Goal: Task Accomplishment & Management: Complete application form

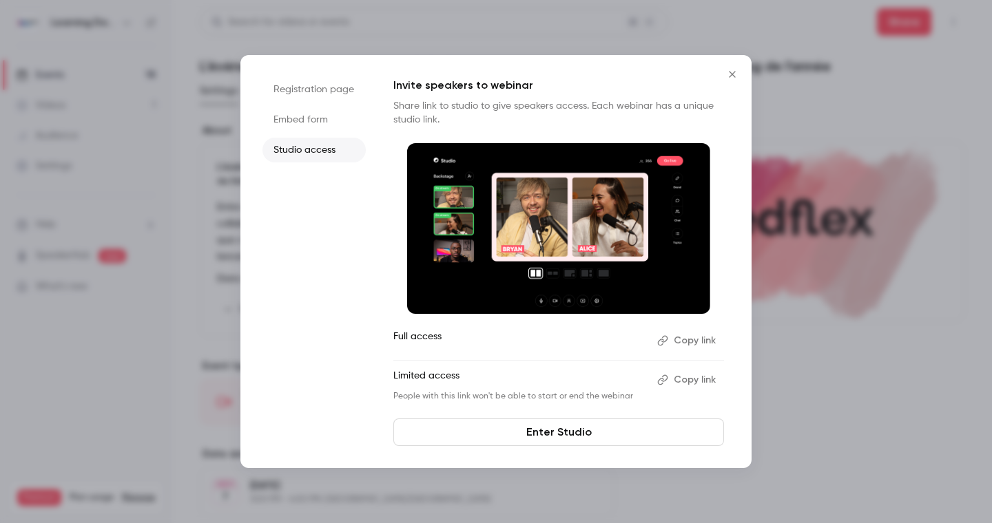
click at [729, 74] on icon "Close" at bounding box center [732, 74] width 17 height 11
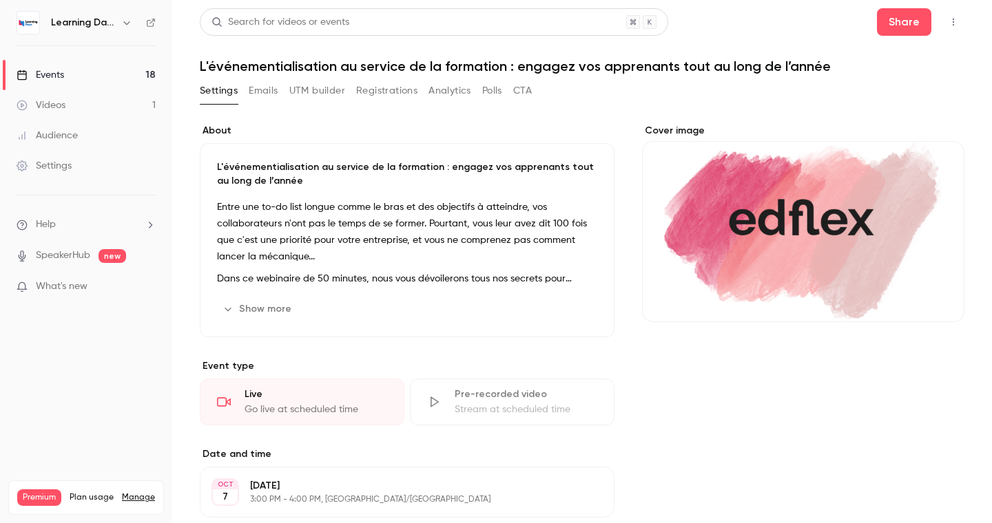
click at [90, 76] on link "Events 18" at bounding box center [86, 75] width 172 height 30
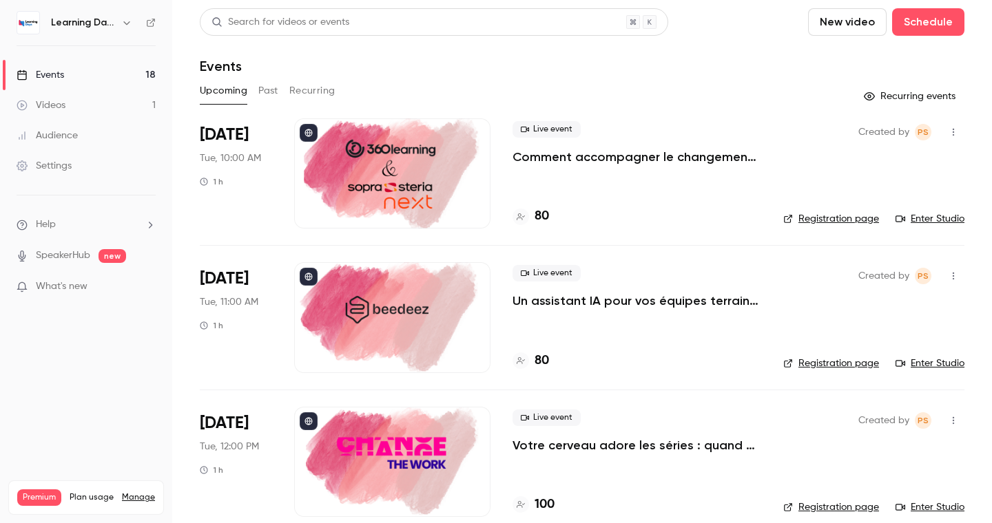
click at [270, 91] on button "Past" at bounding box center [268, 91] width 20 height 22
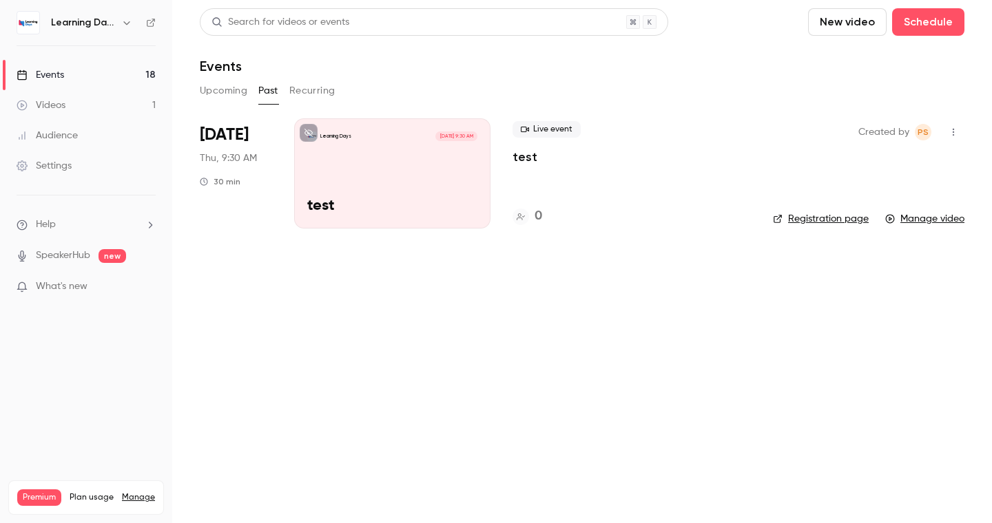
click at [340, 155] on div "Learning Days [DATE] 9:30 AM test" at bounding box center [392, 173] width 196 height 110
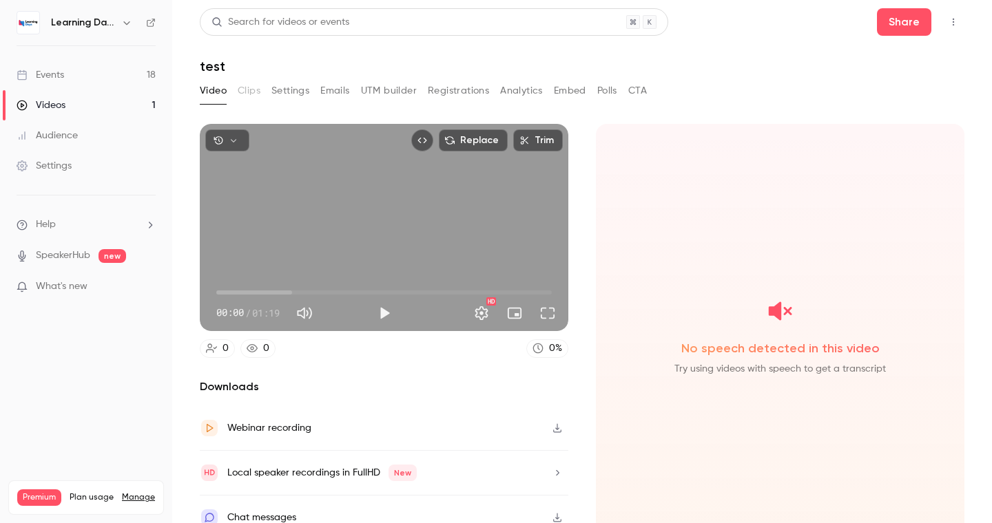
click at [260, 289] on span "00:00" at bounding box center [383, 293] width 335 height 22
click at [286, 289] on span "00:16" at bounding box center [383, 293] width 335 height 22
type input "**"
click at [326, 291] on span "00:26" at bounding box center [383, 293] width 335 height 22
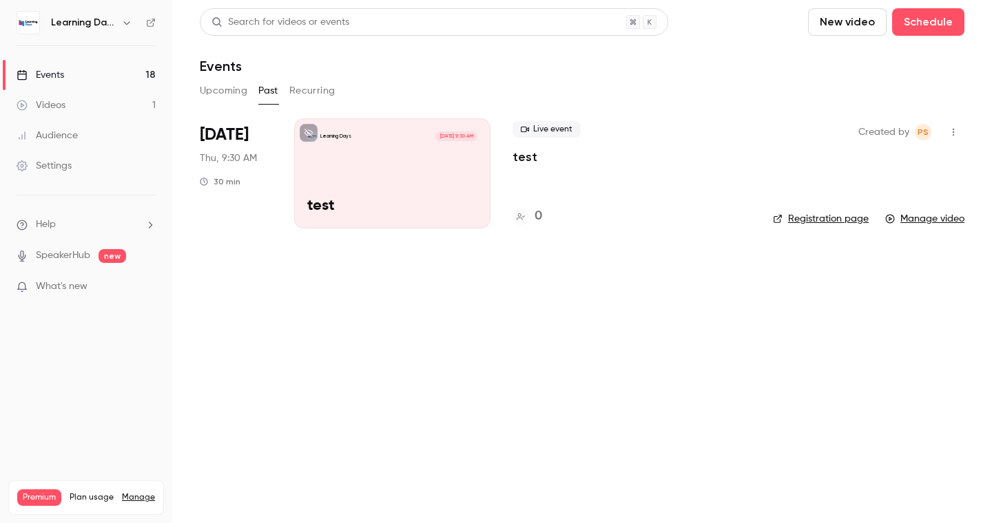
click at [609, 169] on div "Live event test 0" at bounding box center [631, 173] width 238 height 110
click at [513, 157] on p "test" at bounding box center [524, 157] width 25 height 17
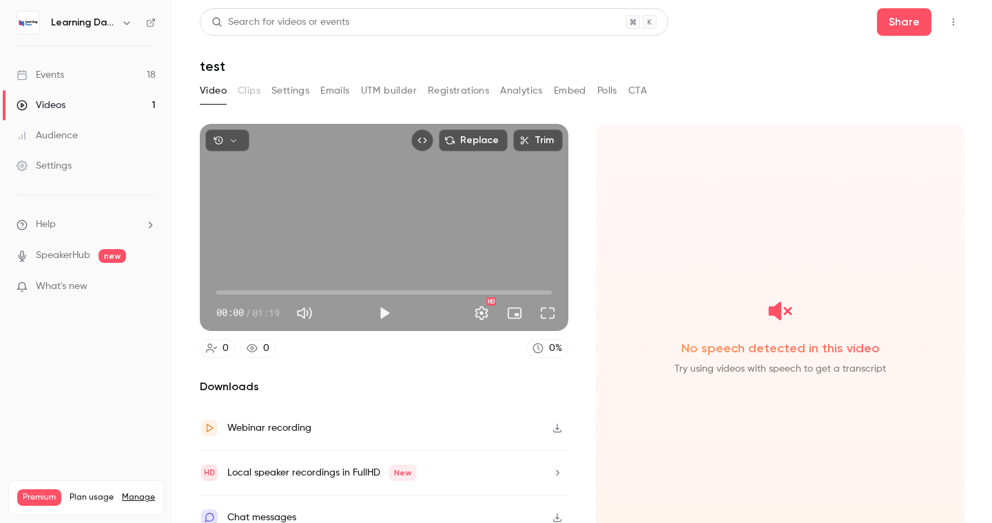
click at [220, 96] on button "Video" at bounding box center [213, 91] width 27 height 22
click at [119, 77] on link "Events 18" at bounding box center [86, 75] width 172 height 30
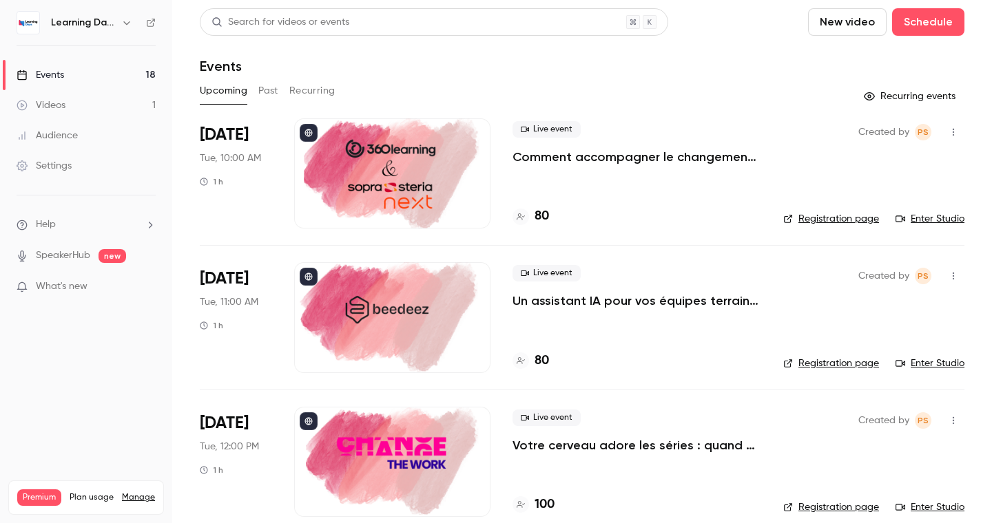
click at [267, 86] on button "Past" at bounding box center [268, 91] width 20 height 22
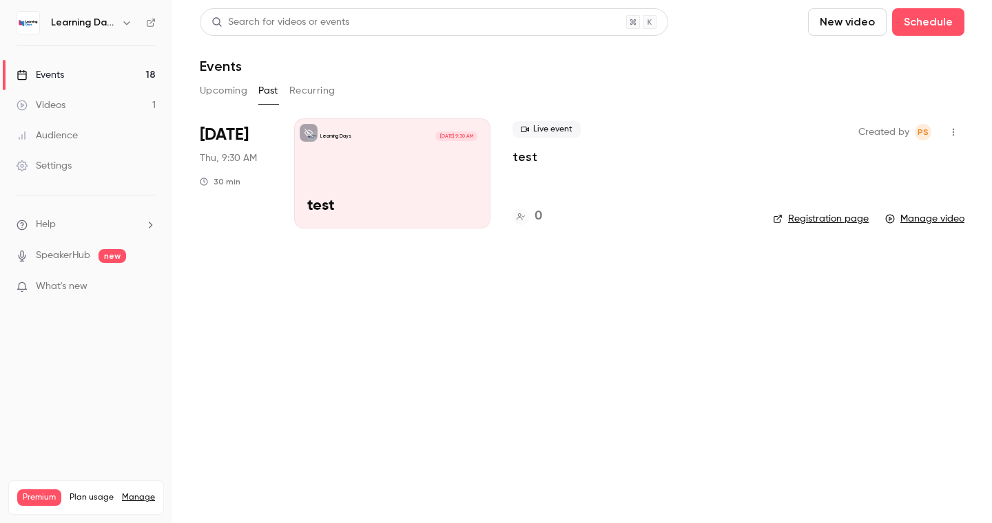
click at [316, 99] on button "Recurring" at bounding box center [312, 91] width 46 height 22
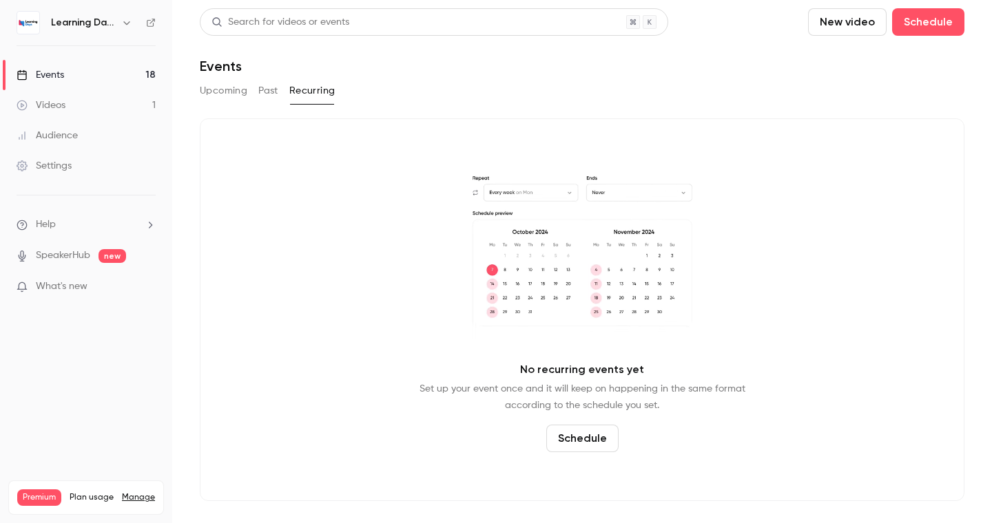
click at [267, 88] on button "Past" at bounding box center [268, 91] width 20 height 22
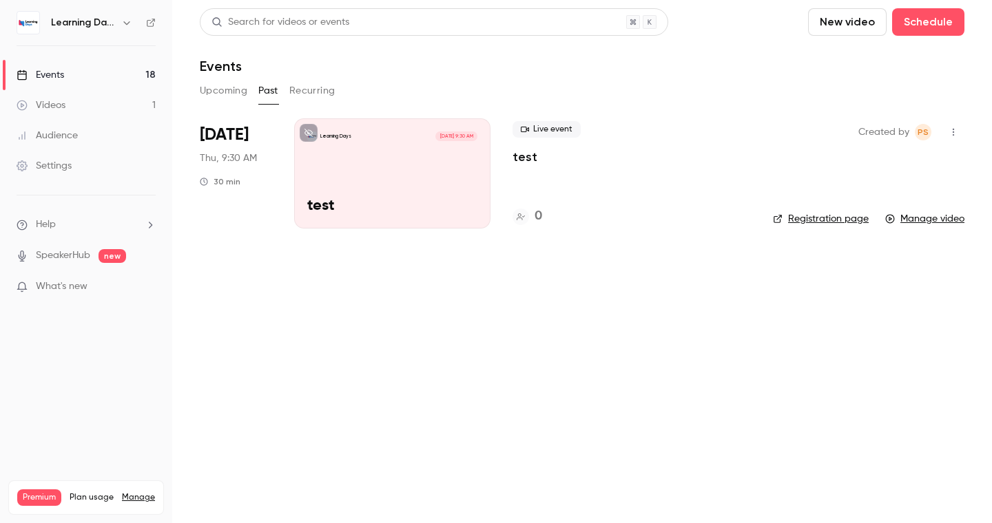
click at [228, 92] on button "Upcoming" at bounding box center [224, 91] width 48 height 22
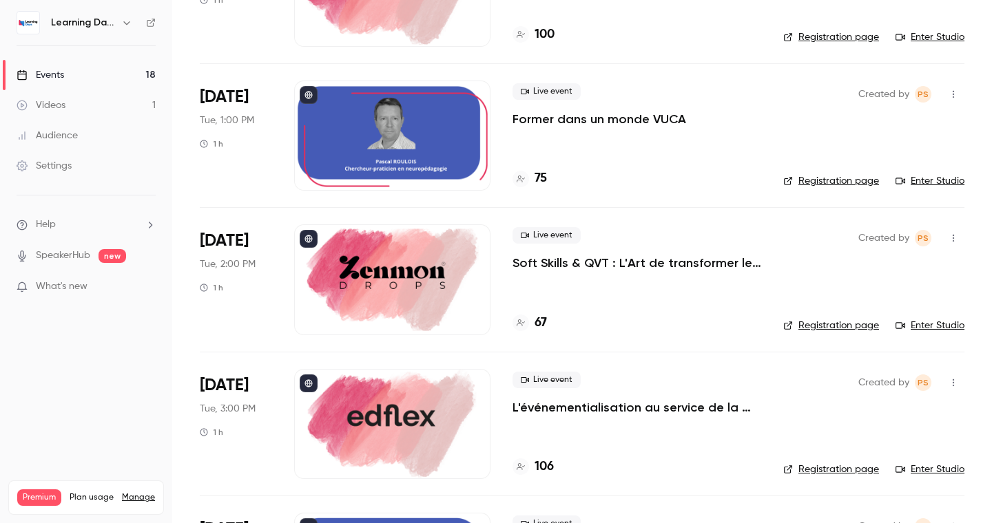
scroll to position [466, 0]
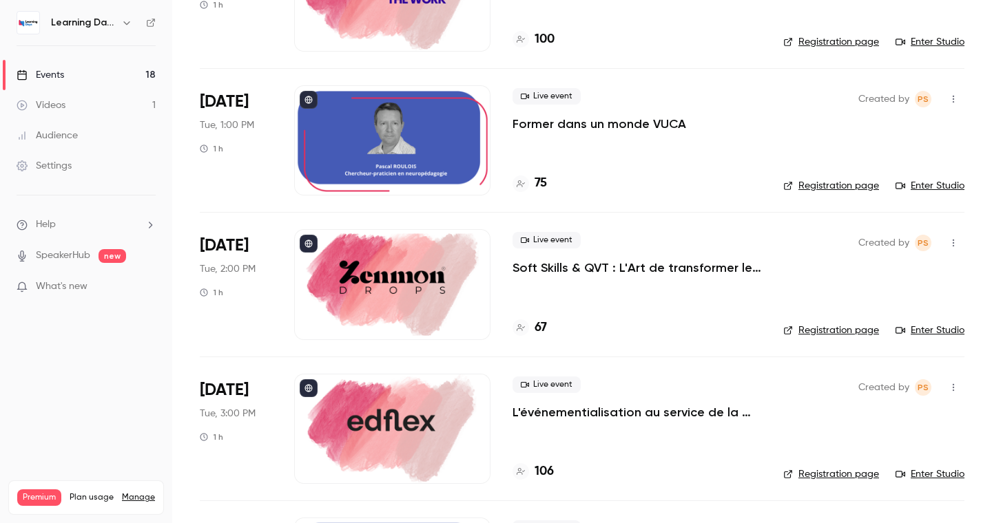
click at [381, 143] on div at bounding box center [392, 140] width 196 height 110
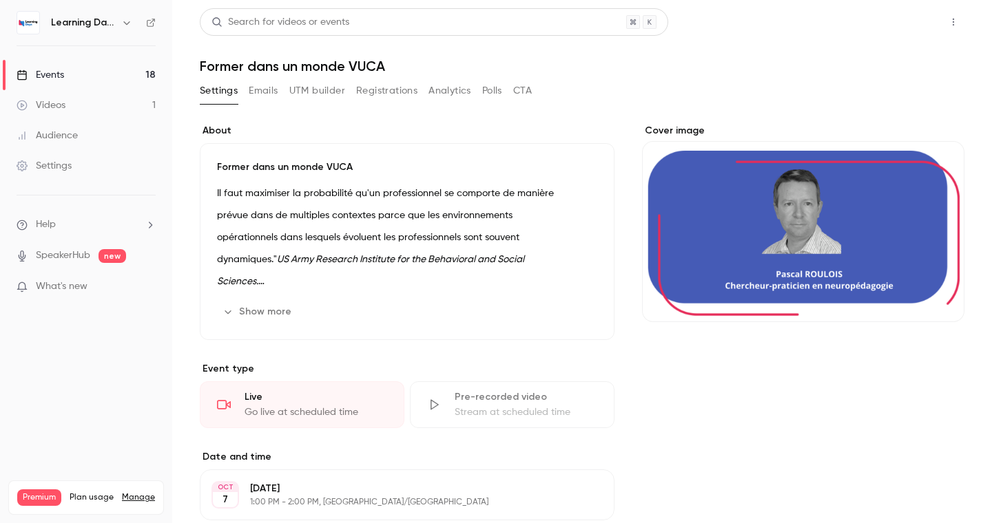
click at [886, 22] on button "Share" at bounding box center [904, 22] width 54 height 28
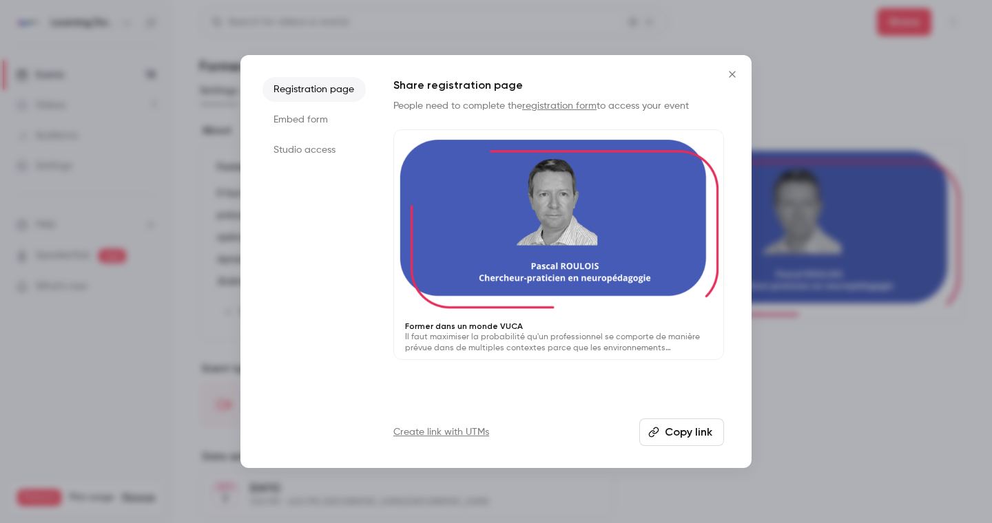
click at [316, 143] on li "Studio access" at bounding box center [313, 150] width 103 height 25
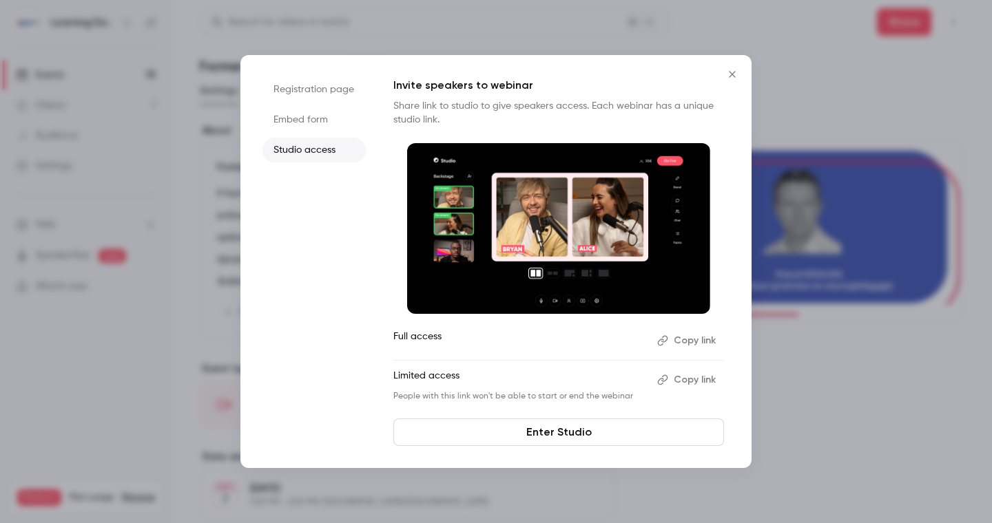
click at [693, 375] on button "Copy link" at bounding box center [687, 380] width 72 height 22
click at [534, 432] on link "Enter Studio" at bounding box center [558, 433] width 331 height 28
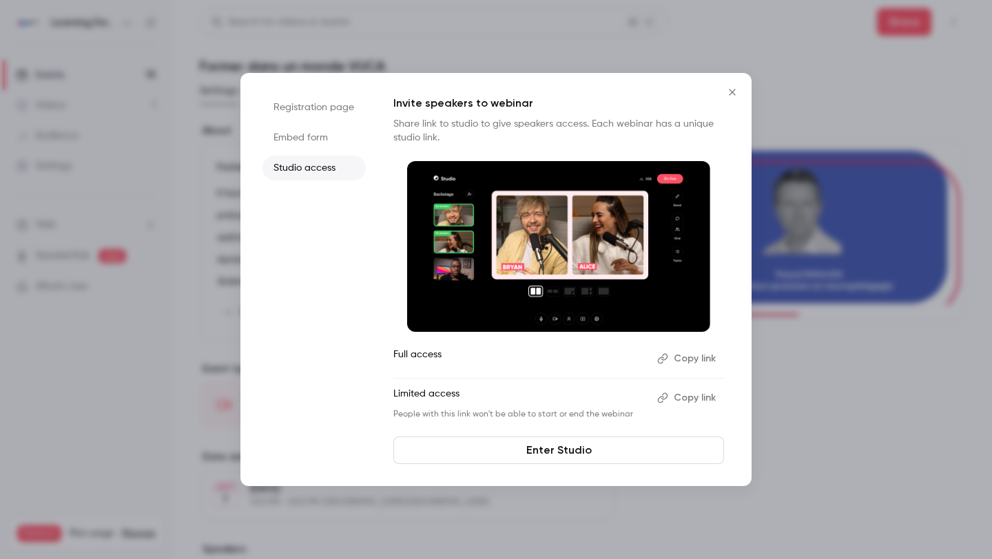
click at [734, 87] on icon "Close" at bounding box center [732, 92] width 17 height 11
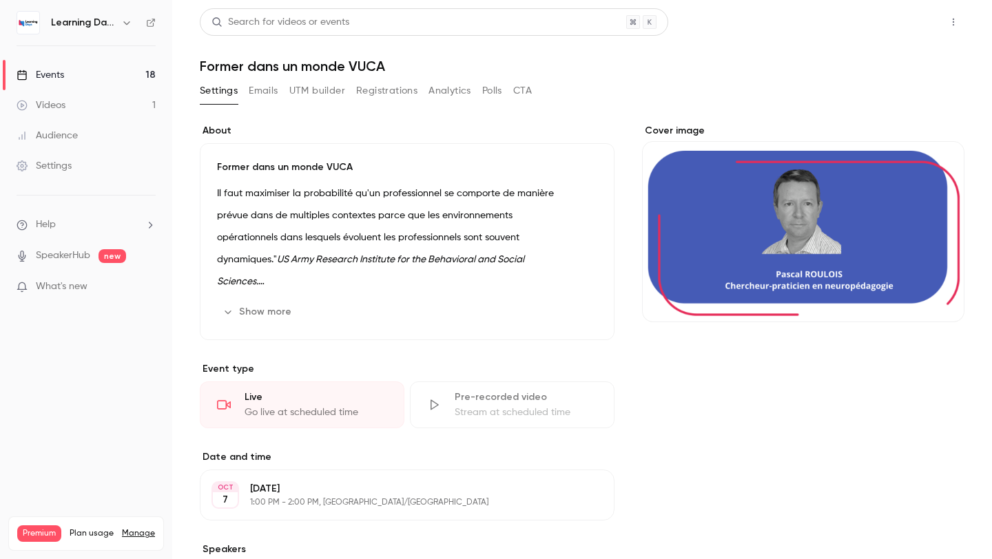
click at [888, 24] on button "Share" at bounding box center [904, 22] width 54 height 28
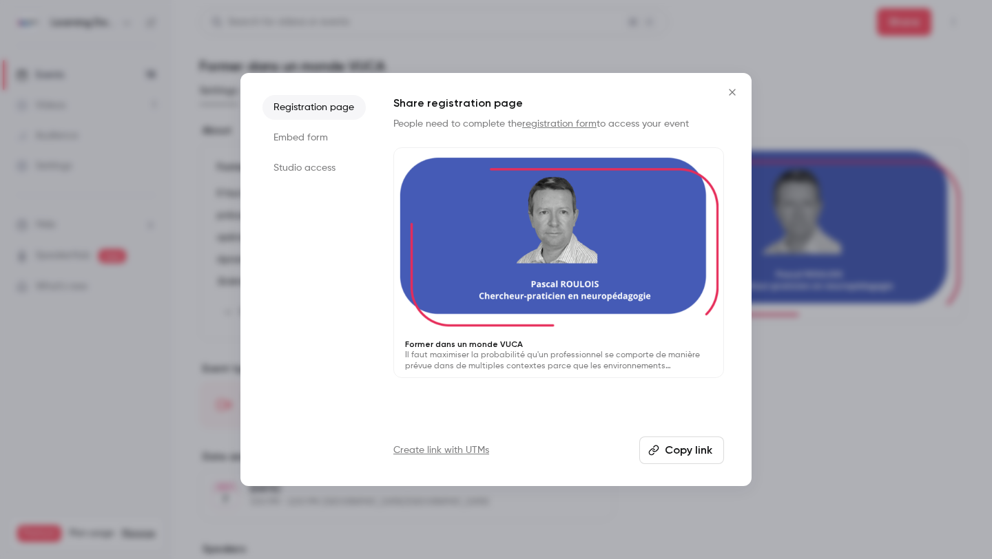
click at [20, 87] on div at bounding box center [496, 279] width 992 height 559
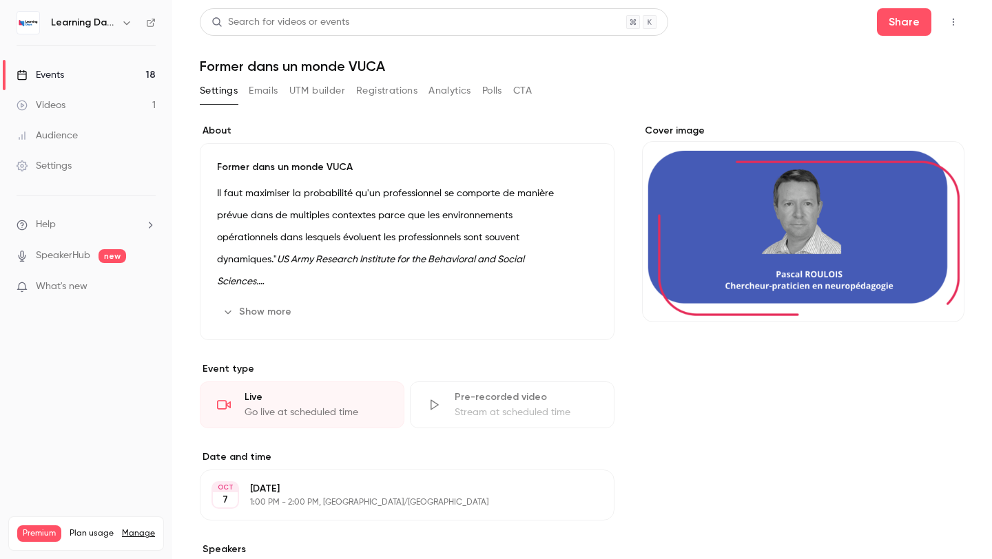
click at [48, 70] on div "Events" at bounding box center [41, 75] width 48 height 14
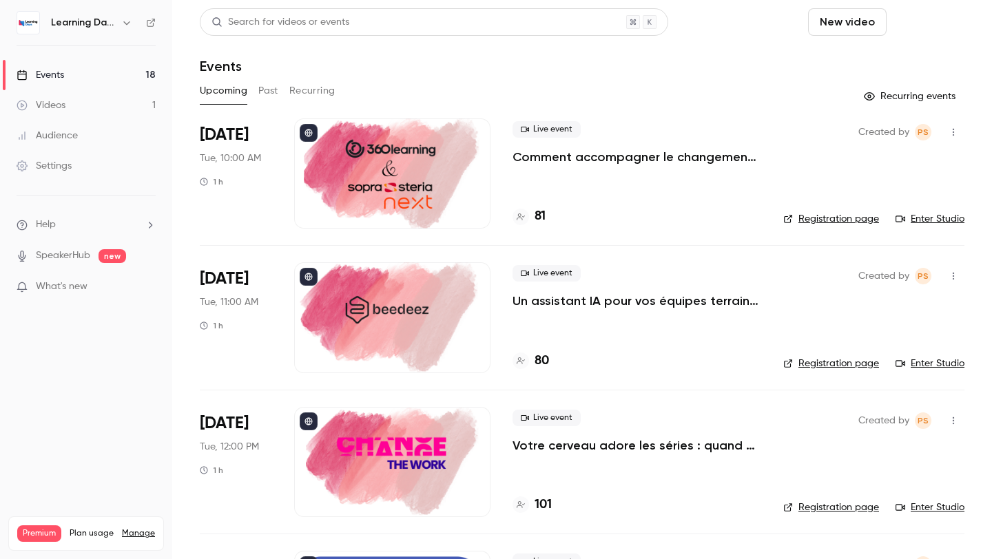
click at [948, 28] on button "Schedule" at bounding box center [928, 22] width 72 height 28
click at [863, 70] on li "One time event" at bounding box center [889, 60] width 149 height 36
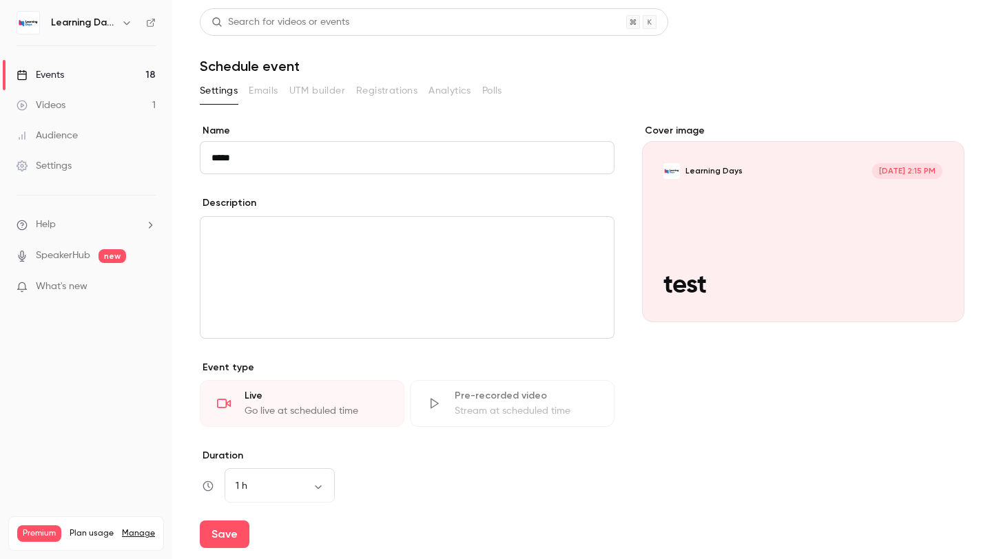
type input "**********"
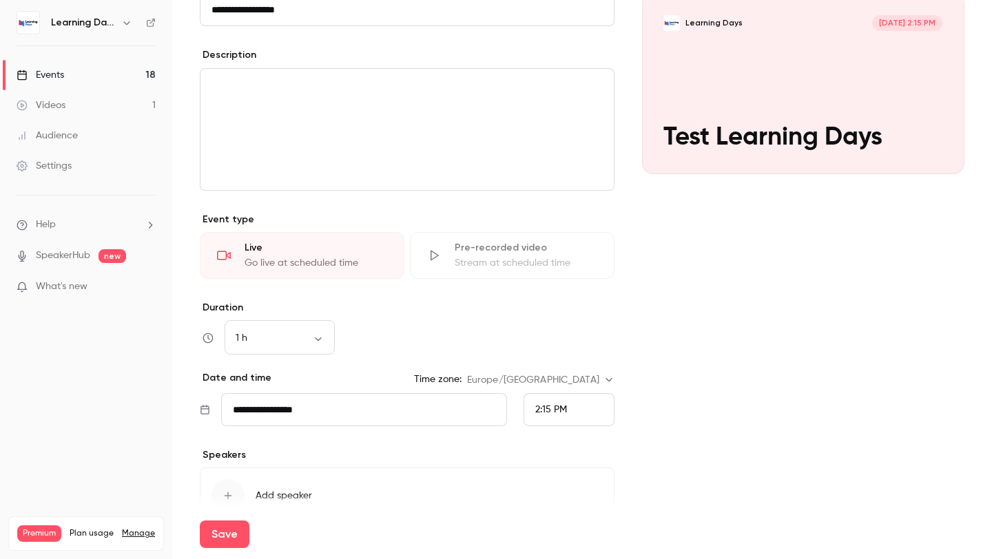
scroll to position [223, 0]
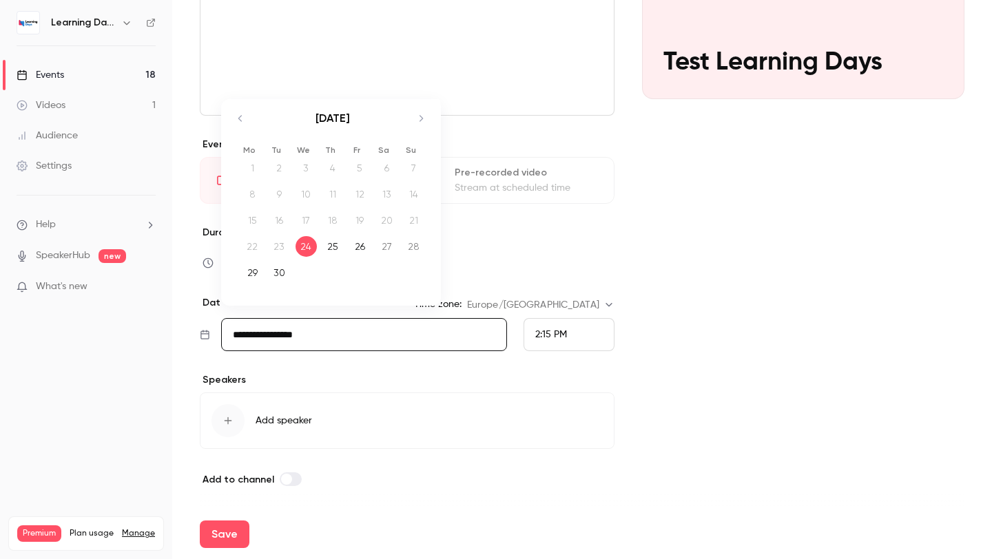
click at [400, 348] on input "**********" at bounding box center [364, 334] width 286 height 33
click at [299, 249] on div "24" at bounding box center [305, 246] width 21 height 21
click at [550, 339] on div "2:15 PM" at bounding box center [551, 335] width 32 height 14
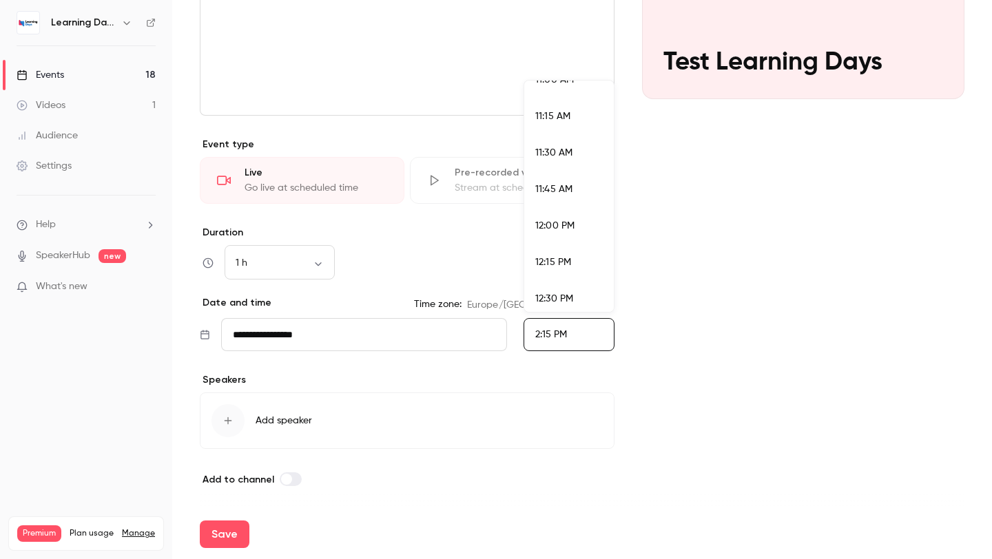
scroll to position [1605, 0]
click at [555, 147] on li "11:15 AM" at bounding box center [569, 136] width 90 height 36
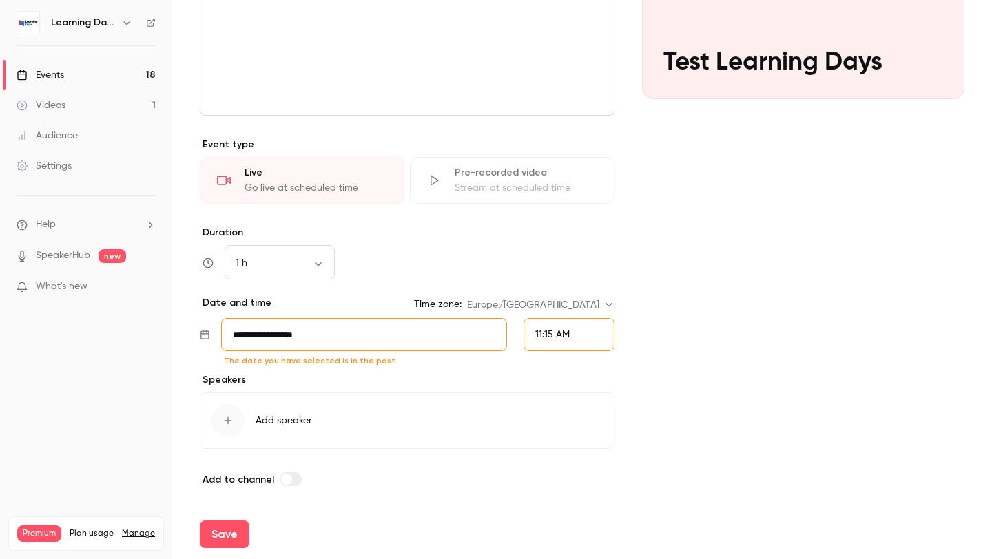
scroll to position [1983, 0]
click at [651, 220] on div "Cover image Learning Days [DATE] 11:15 AM Test Learning Days" at bounding box center [803, 194] width 322 height 587
click at [514, 328] on div "**********" at bounding box center [407, 334] width 415 height 33
click at [594, 316] on div "**********" at bounding box center [407, 288] width 415 height 125
click at [590, 340] on div "11:15 AM" at bounding box center [568, 334] width 91 height 33
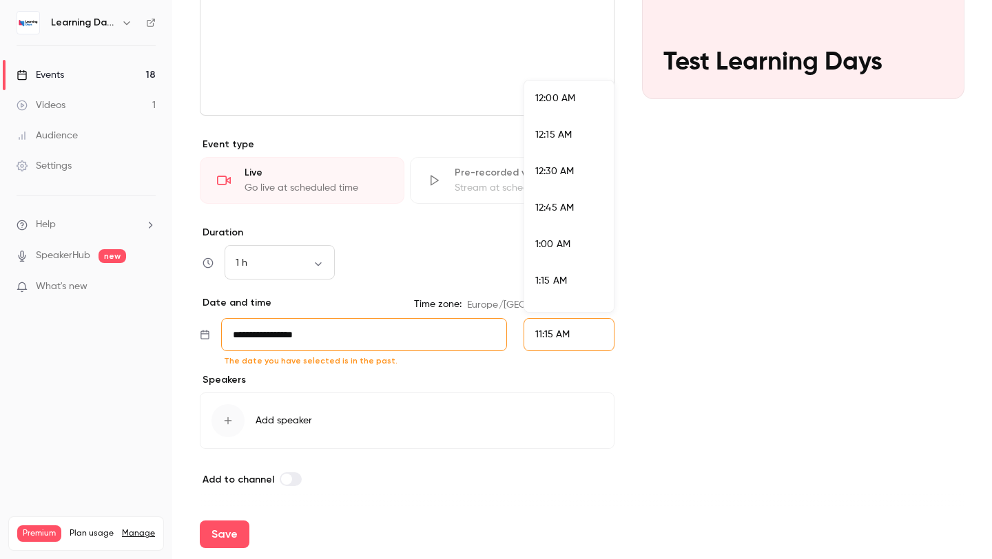
scroll to position [1545, 0]
click at [587, 218] on li "11:30 AM" at bounding box center [569, 233] width 90 height 36
click at [664, 262] on div "Cover image Learning Days [DATE] 11:30 AM Test Learning Days" at bounding box center [803, 194] width 322 height 587
click at [211, 523] on button "Save" at bounding box center [225, 535] width 50 height 28
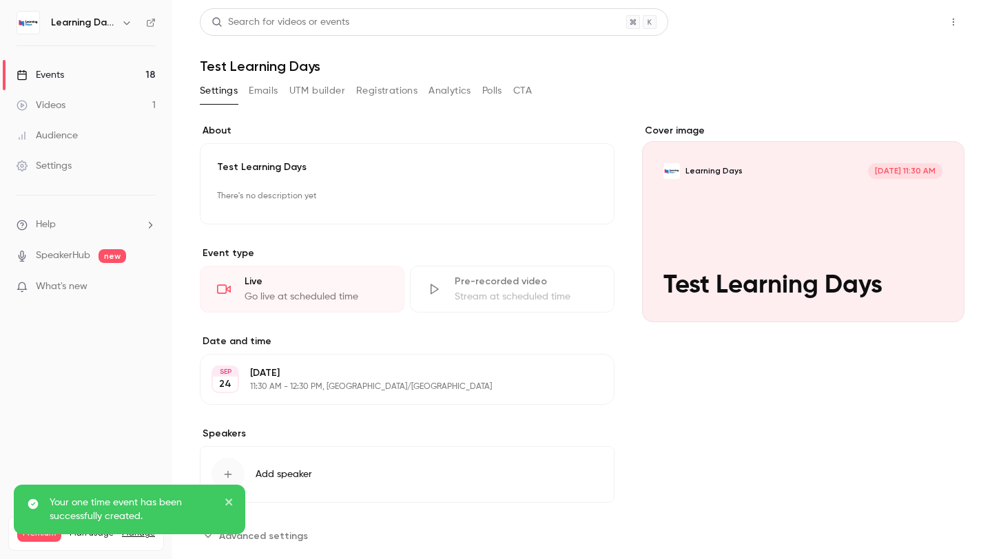
click at [897, 9] on button "Share" at bounding box center [904, 22] width 54 height 28
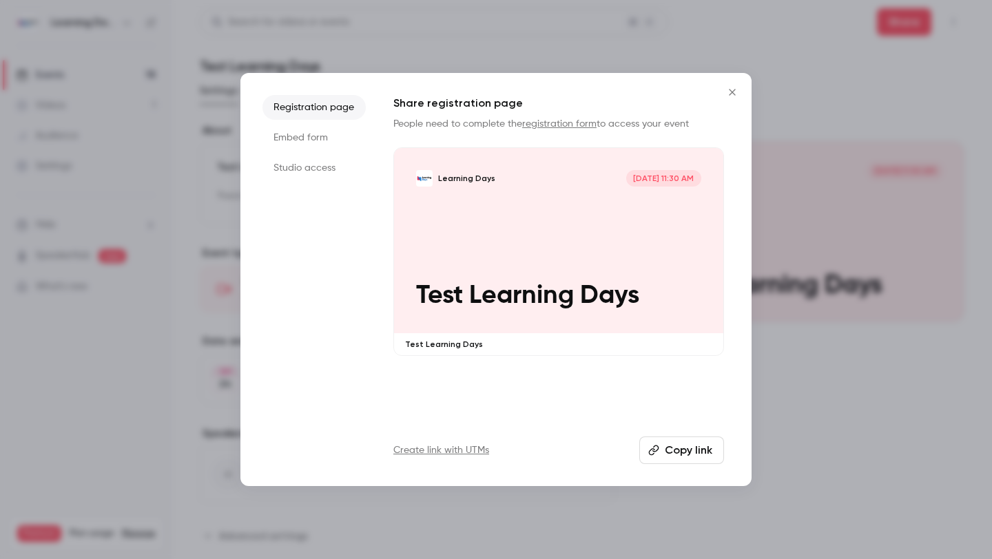
click at [322, 169] on li "Studio access" at bounding box center [313, 168] width 103 height 25
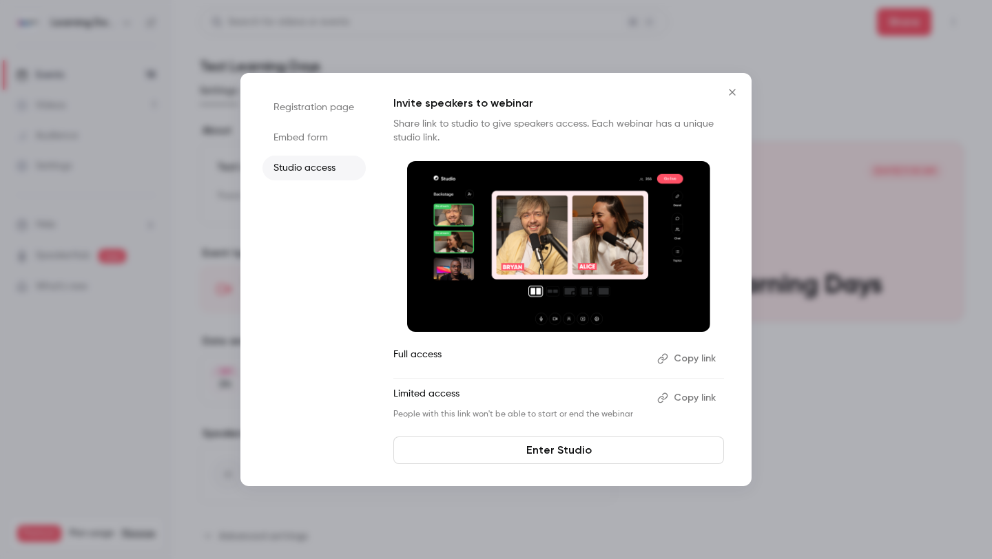
click at [661, 360] on icon "button" at bounding box center [662, 358] width 11 height 11
click at [735, 85] on button "Close" at bounding box center [732, 93] width 28 height 28
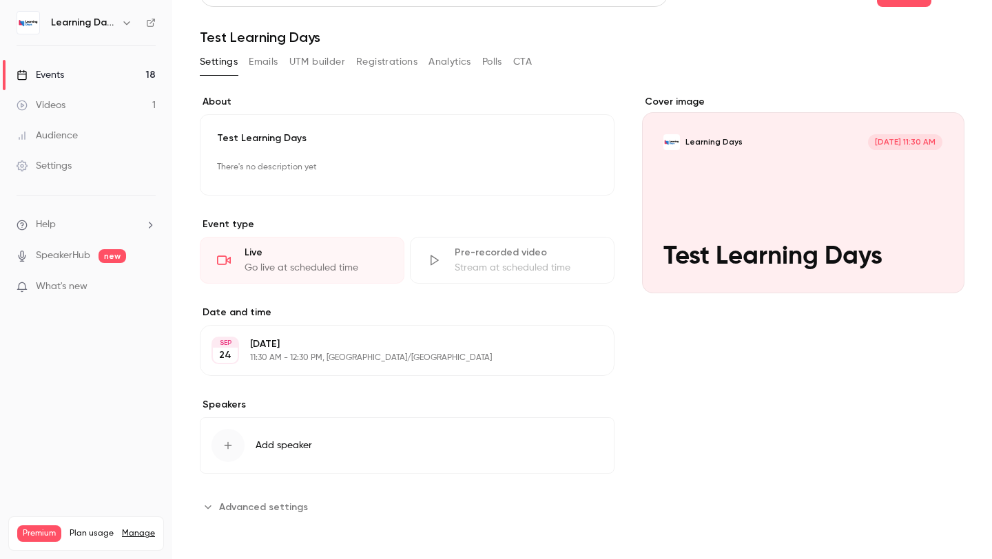
click at [289, 506] on span "Advanced settings" at bounding box center [263, 507] width 89 height 14
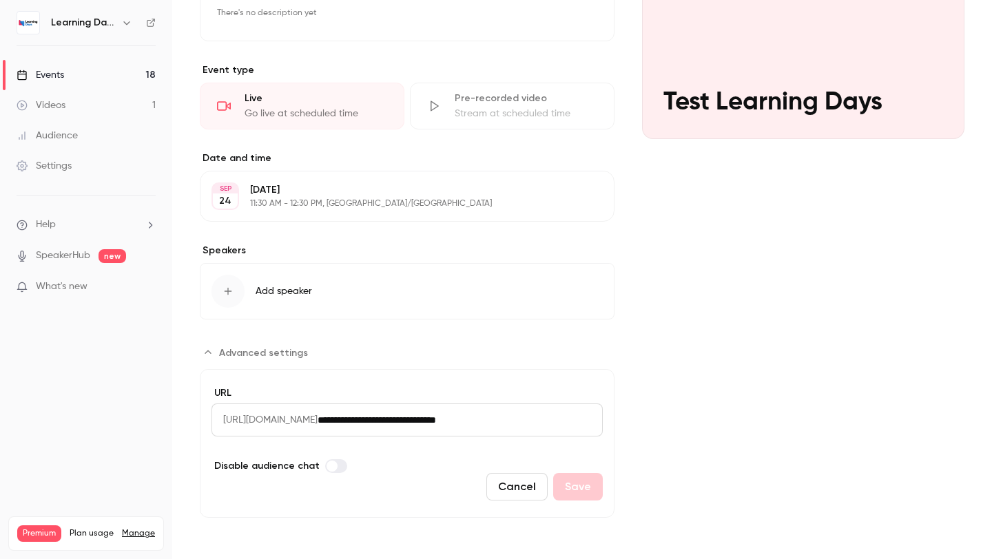
click at [265, 419] on span "[URL][DOMAIN_NAME]" at bounding box center [264, 420] width 106 height 33
drag, startPoint x: 224, startPoint y: 418, endPoint x: 561, endPoint y: 440, distance: 337.5
click at [561, 440] on div "**********" at bounding box center [406, 422] width 391 height 72
copy span "[URL][DOMAIN_NAME]"
click at [506, 344] on section "**********" at bounding box center [407, 430] width 415 height 176
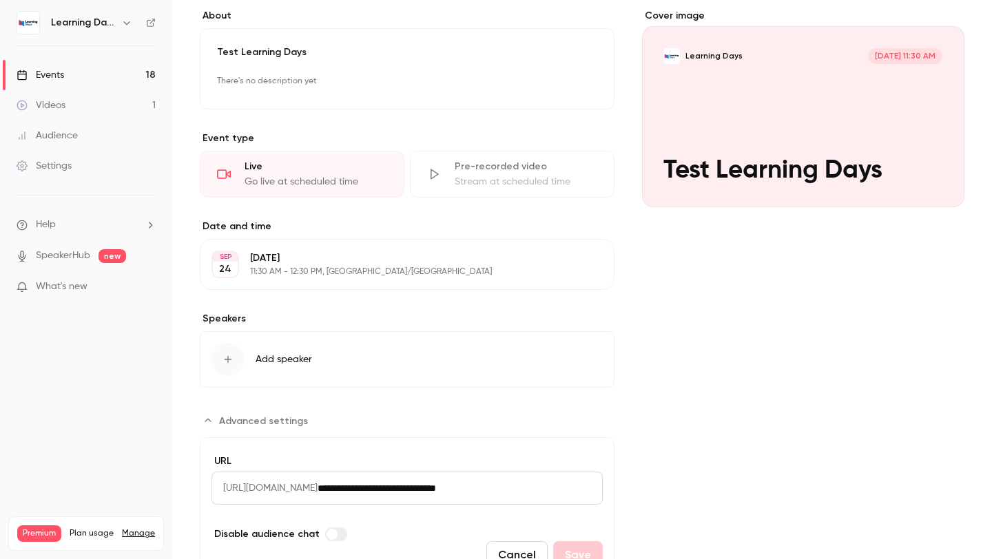
scroll to position [0, 0]
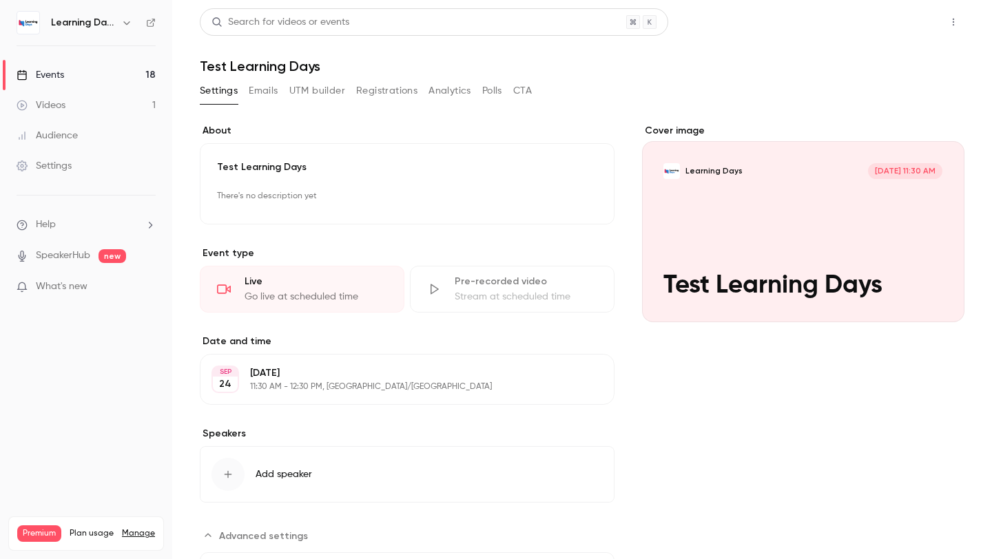
click at [898, 20] on button "Share" at bounding box center [904, 22] width 54 height 28
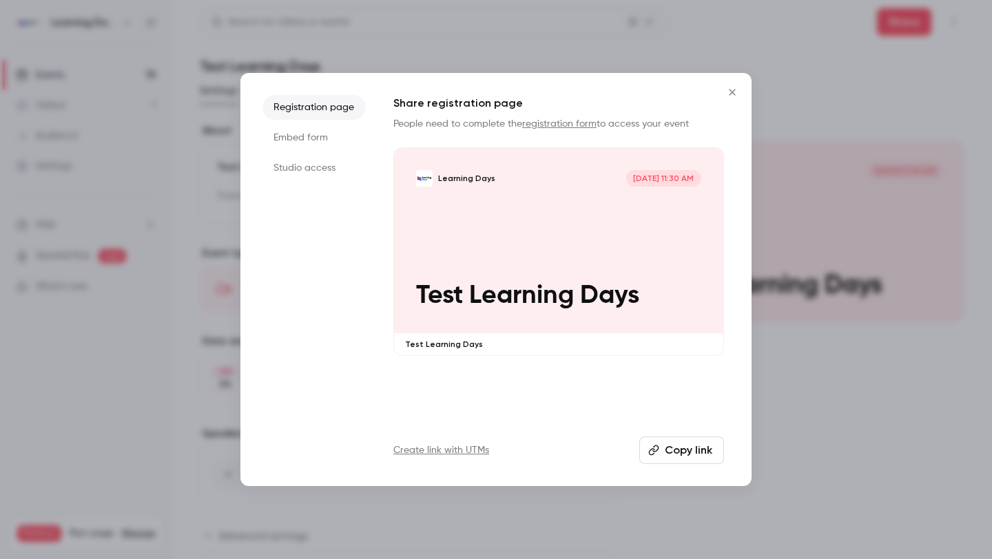
click at [698, 448] on button "Copy link" at bounding box center [681, 451] width 85 height 28
click at [734, 95] on icon "Close" at bounding box center [732, 92] width 6 height 6
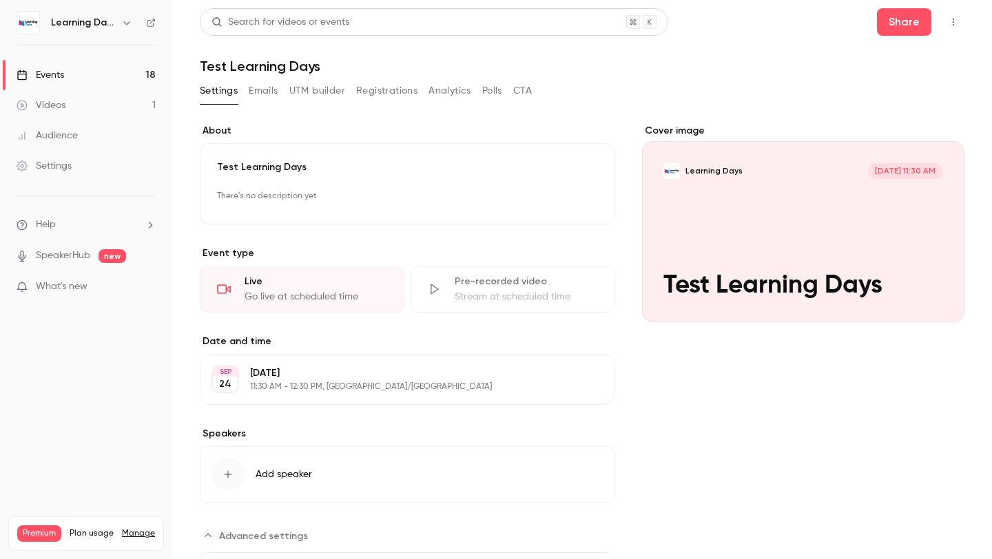
click at [96, 86] on link "Events 18" at bounding box center [86, 75] width 172 height 30
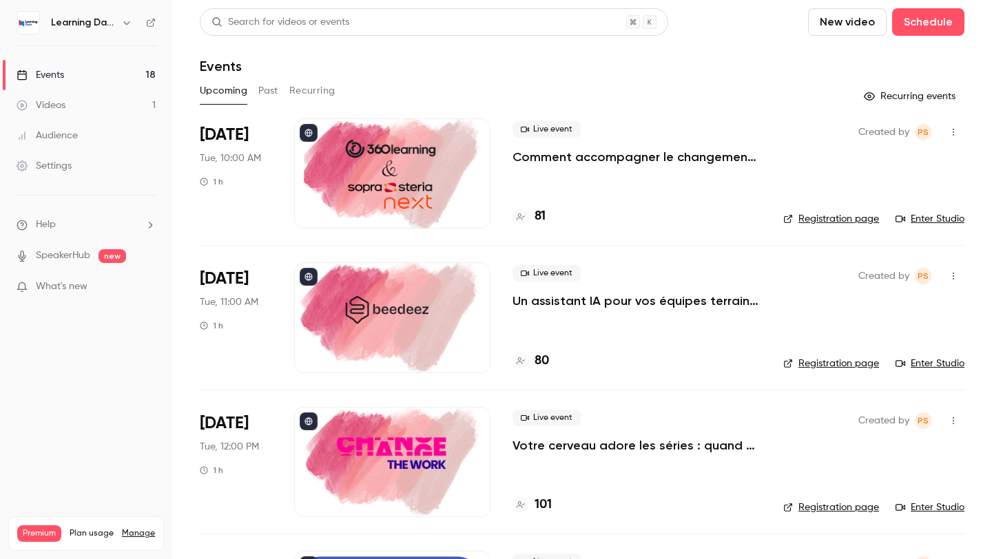
click at [93, 66] on link "Events 18" at bounding box center [86, 75] width 172 height 30
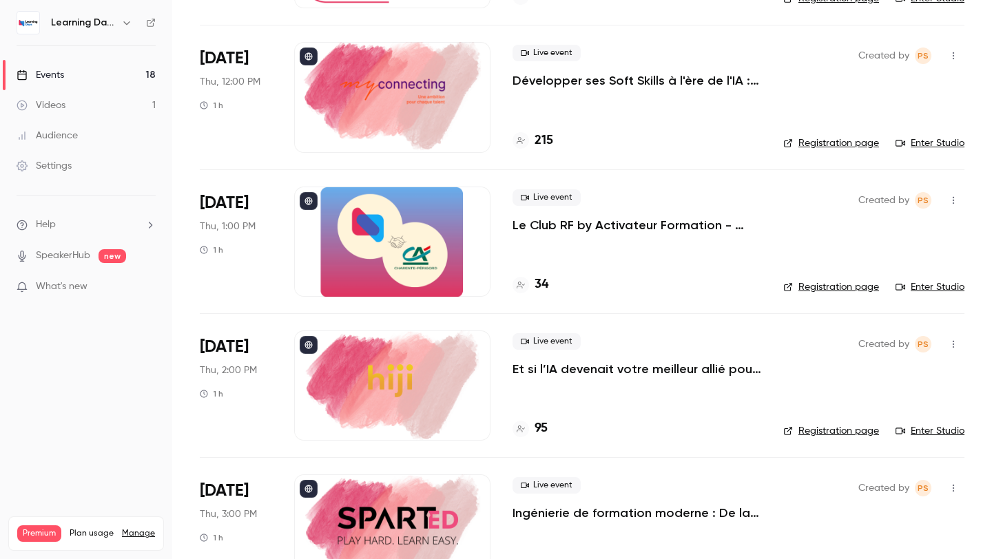
scroll to position [2144, 0]
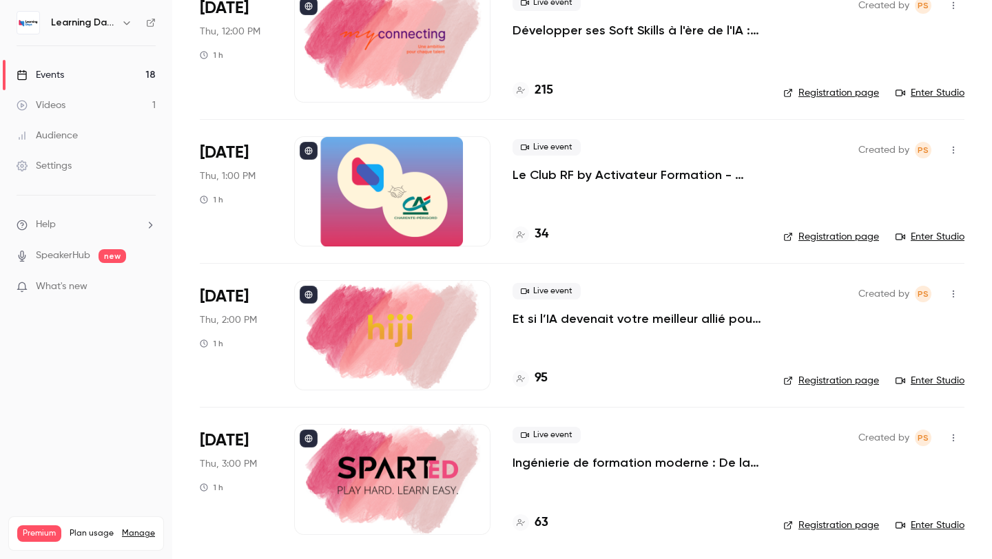
click at [628, 180] on p "Le Club RF by Activateur Formation - réservé aux RF - La formation, bien plus q…" at bounding box center [636, 175] width 249 height 17
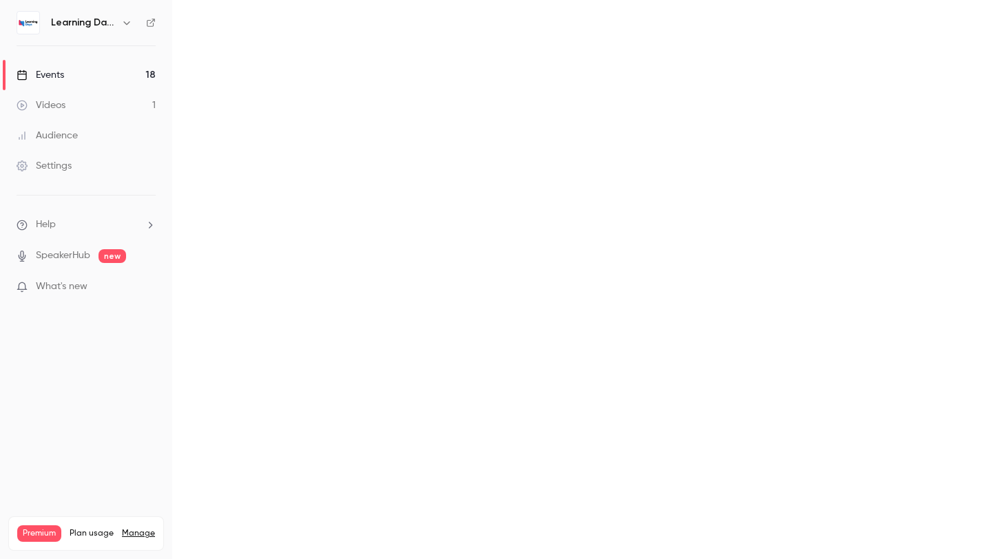
click at [628, 180] on main at bounding box center [581, 279] width 819 height 559
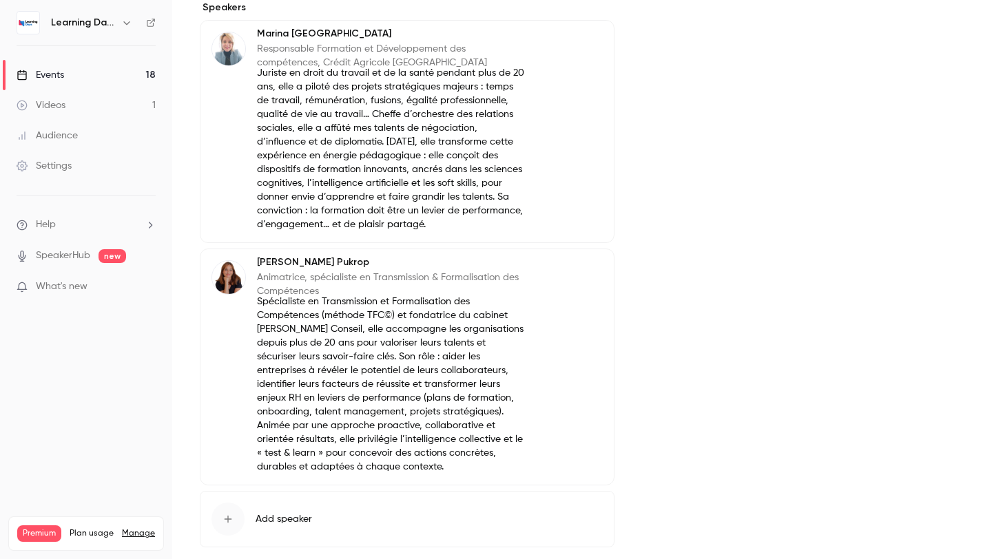
scroll to position [618, 0]
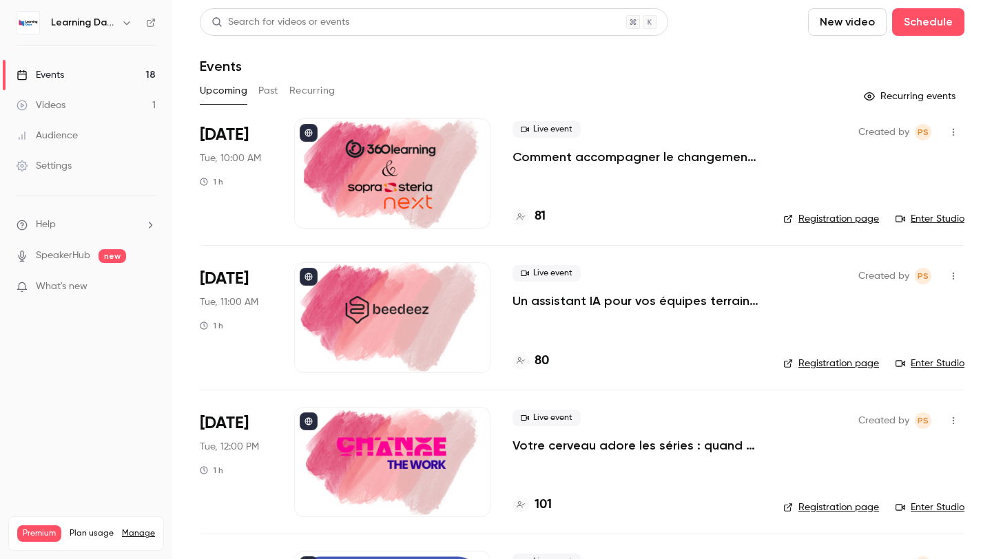
click at [281, 80] on div "Upcoming Past Recurring" at bounding box center [582, 91] width 764 height 22
